Goal: Task Accomplishment & Management: Manage account settings

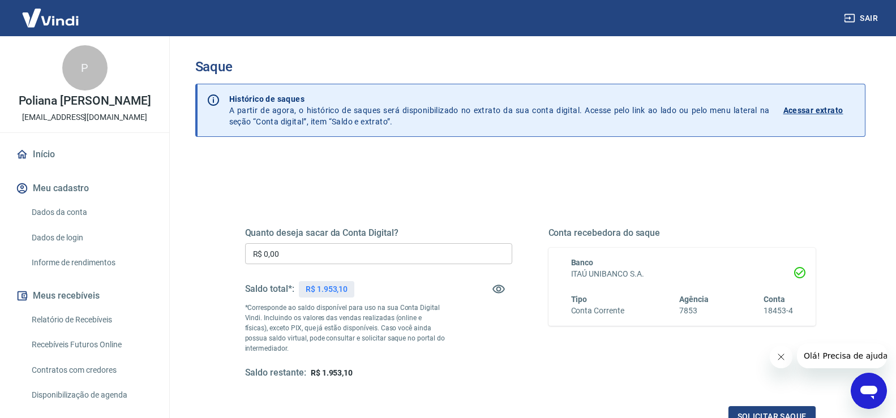
click at [322, 260] on input "R$ 0,00" at bounding box center [378, 253] width 267 height 21
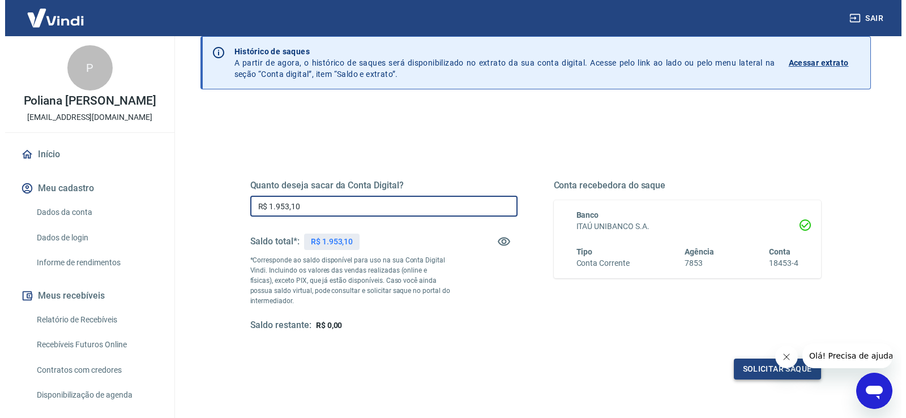
scroll to position [113, 0]
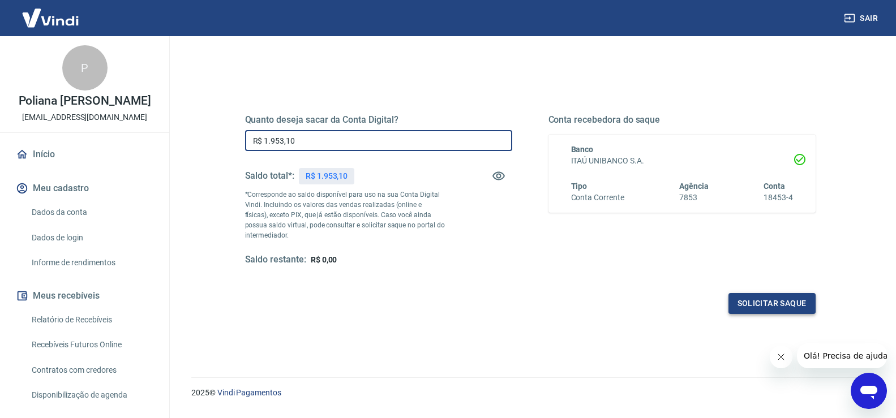
type input "R$ 1.953,10"
click at [767, 307] on button "Solicitar saque" at bounding box center [772, 303] width 87 height 21
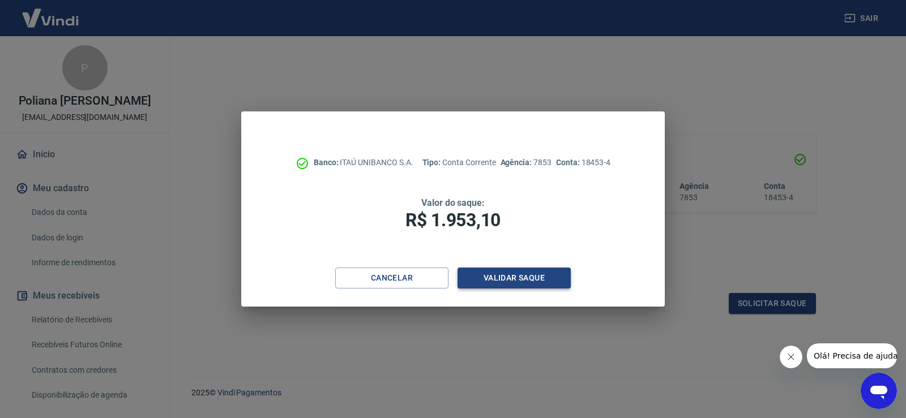
click at [524, 279] on button "Validar saque" at bounding box center [514, 278] width 113 height 21
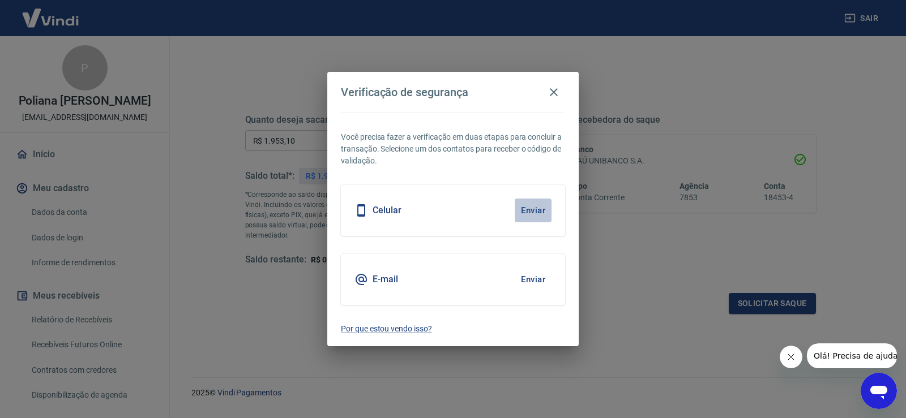
click at [524, 213] on button "Enviar" at bounding box center [533, 211] width 37 height 24
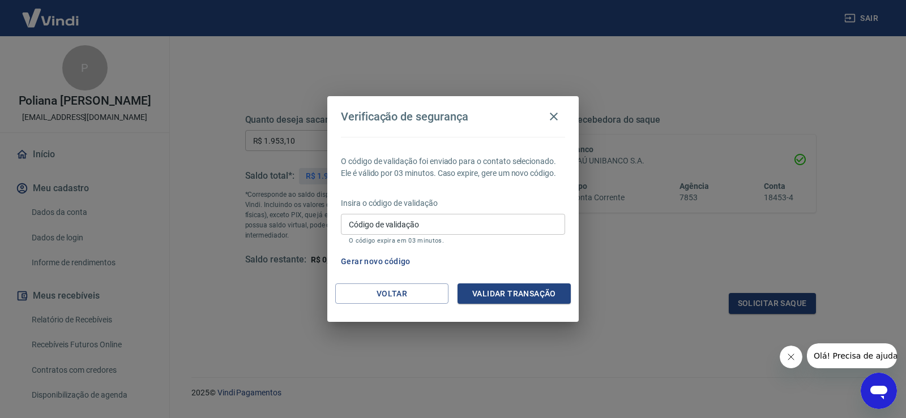
click at [374, 219] on div "Código de validação Código de validação O código expira em 03 minutos." at bounding box center [453, 229] width 224 height 31
type input "502775"
click at [527, 294] on button "Validar transação" at bounding box center [514, 294] width 113 height 21
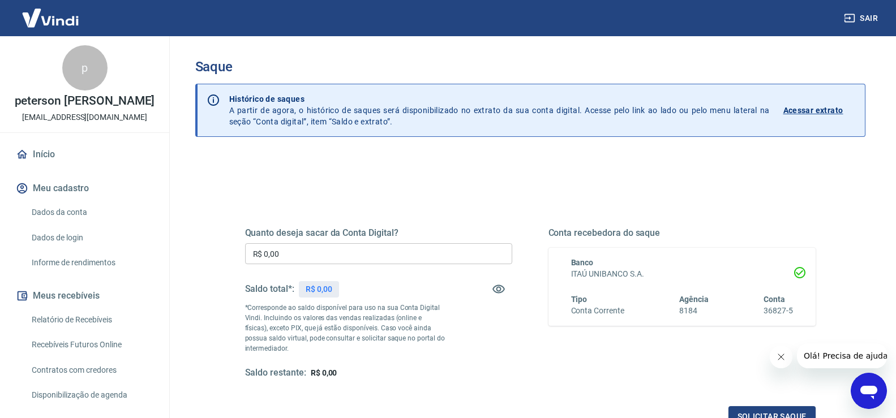
click at [492, 200] on div "Quanto deseja sacar da Conta Digital? R$ 0,00 ​ Saldo total*: R$ 0,00 *Correspo…" at bounding box center [531, 309] width 598 height 263
